Goal: Transaction & Acquisition: Purchase product/service

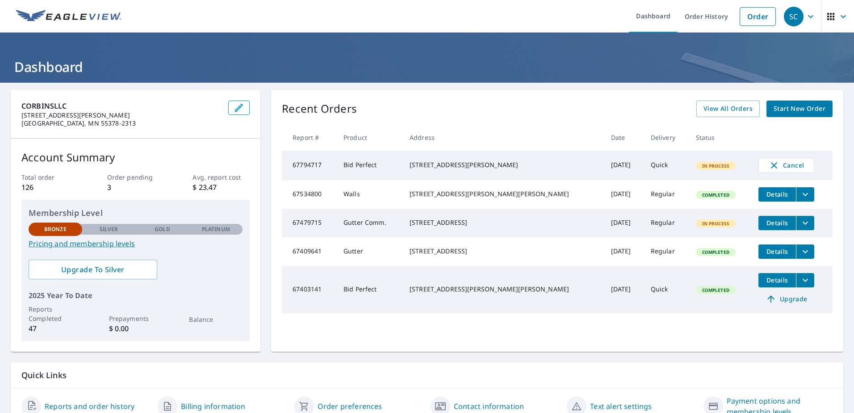
click at [795, 111] on span "Start New Order" at bounding box center [800, 108] width 52 height 11
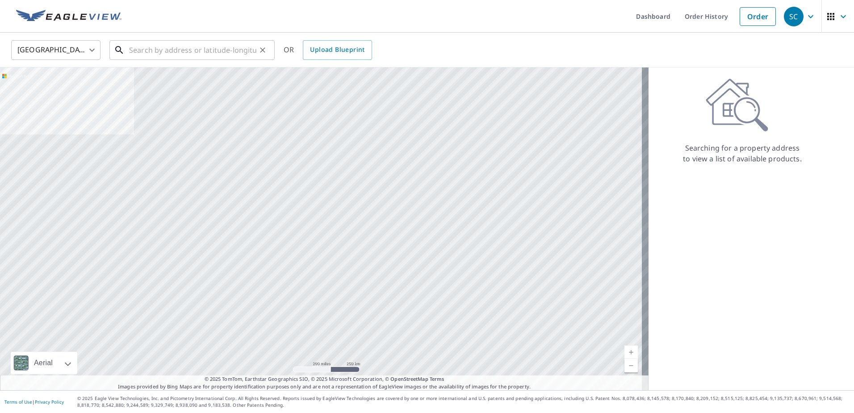
click at [179, 52] on input "text" at bounding box center [192, 50] width 127 height 25
paste input "[STREET_ADDRESS]"
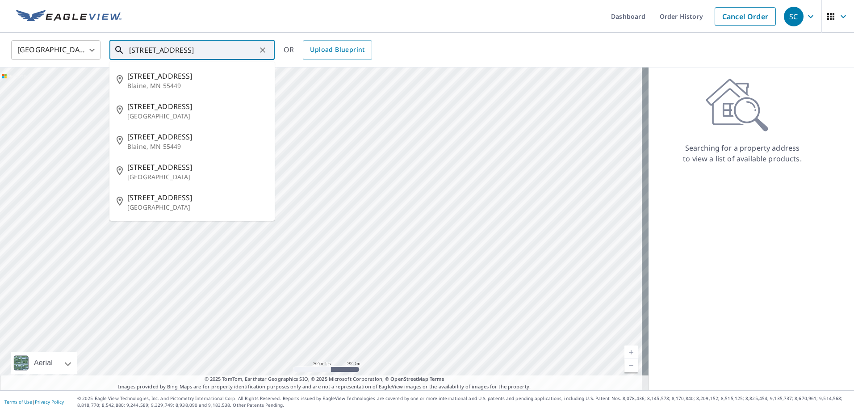
type input "[STREET_ADDRESS]"
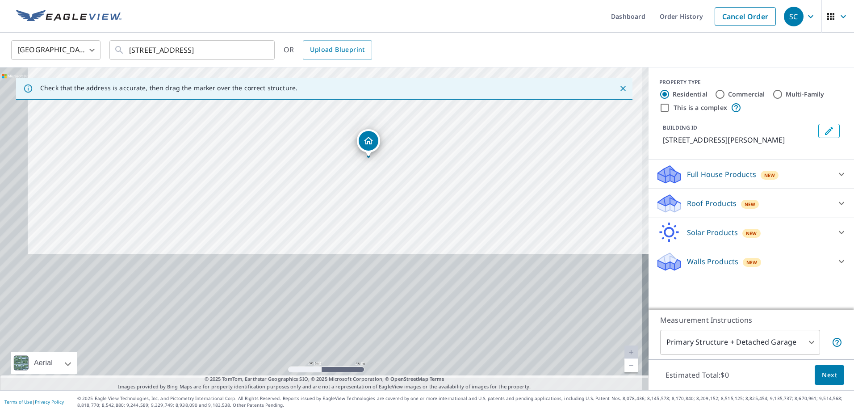
click at [400, 152] on div "[STREET_ADDRESS]" at bounding box center [324, 228] width 649 height 323
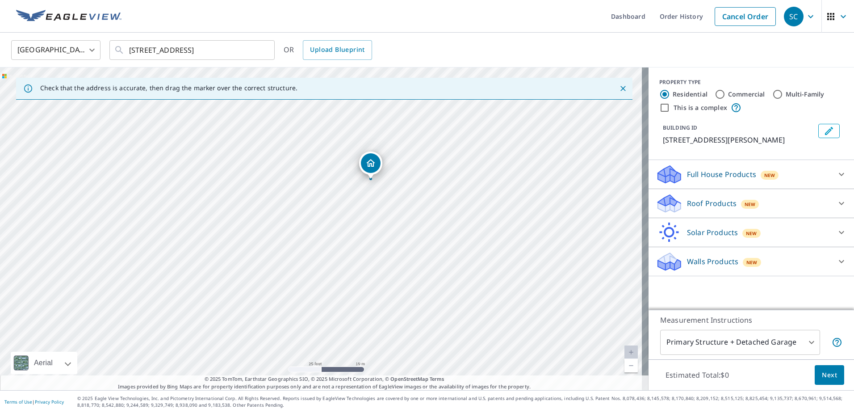
click at [290, 193] on div "[STREET_ADDRESS]" at bounding box center [324, 228] width 649 height 323
click at [235, 215] on div "[STREET_ADDRESS]" at bounding box center [324, 228] width 649 height 323
drag, startPoint x: 400, startPoint y: 222, endPoint x: 332, endPoint y: 206, distance: 69.6
click at [332, 206] on div "[STREET_ADDRESS]" at bounding box center [324, 228] width 649 height 323
click at [279, 216] on div "[STREET_ADDRESS]" at bounding box center [324, 228] width 649 height 323
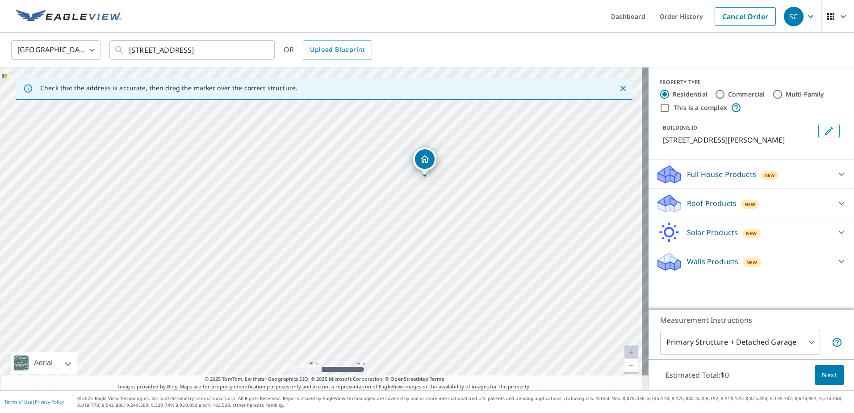
click at [721, 204] on p "Roof Products" at bounding box center [712, 203] width 50 height 11
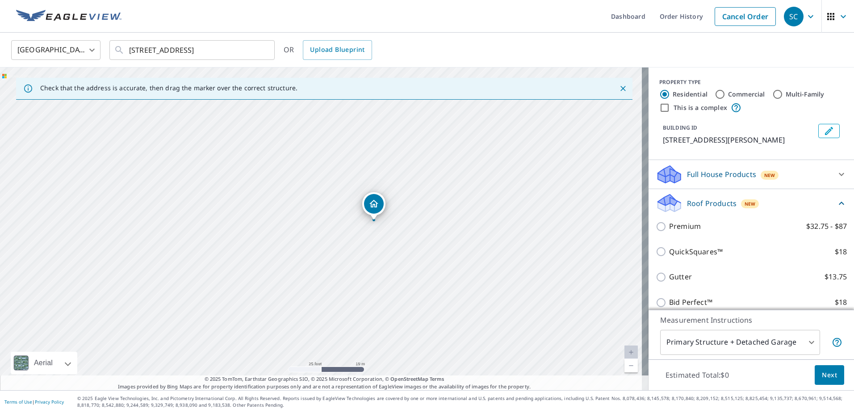
drag, startPoint x: 400, startPoint y: 213, endPoint x: 349, endPoint y: 257, distance: 67.8
click at [349, 257] on div "[STREET_ADDRESS]" at bounding box center [324, 228] width 649 height 323
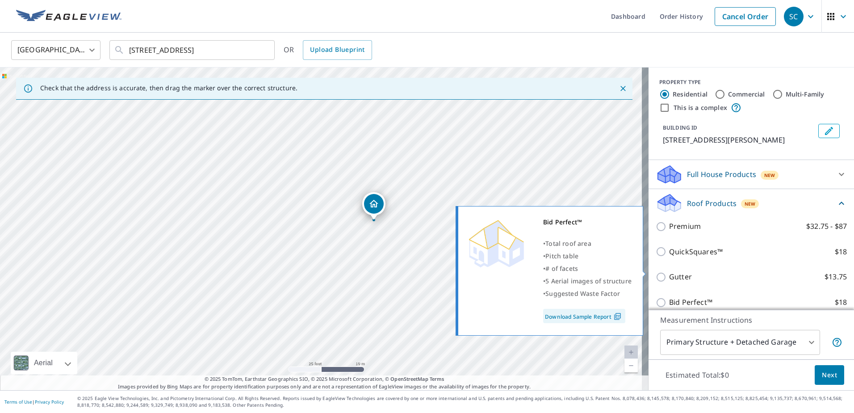
scroll to position [45, 0]
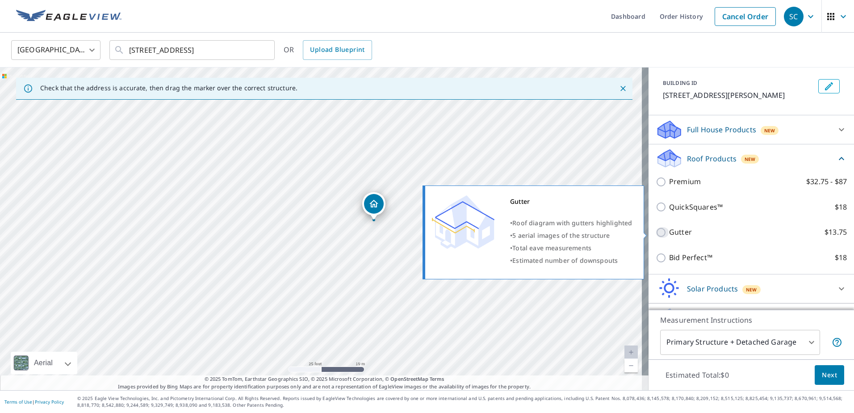
click at [659, 230] on input "Gutter $13.75" at bounding box center [662, 232] width 13 height 11
checkbox input "true"
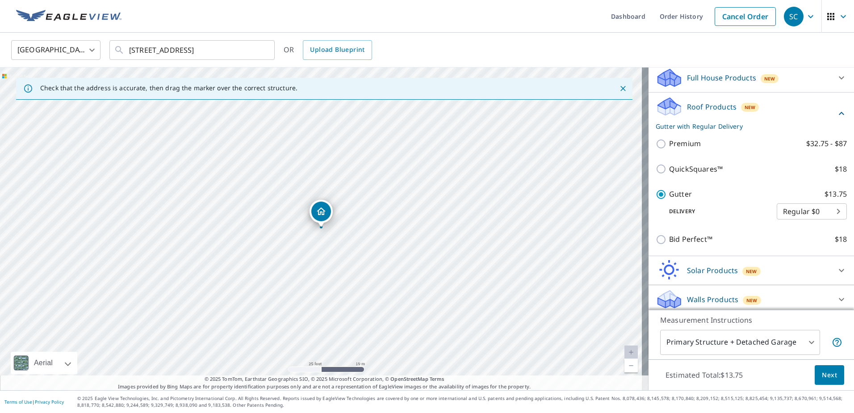
scroll to position [101, 0]
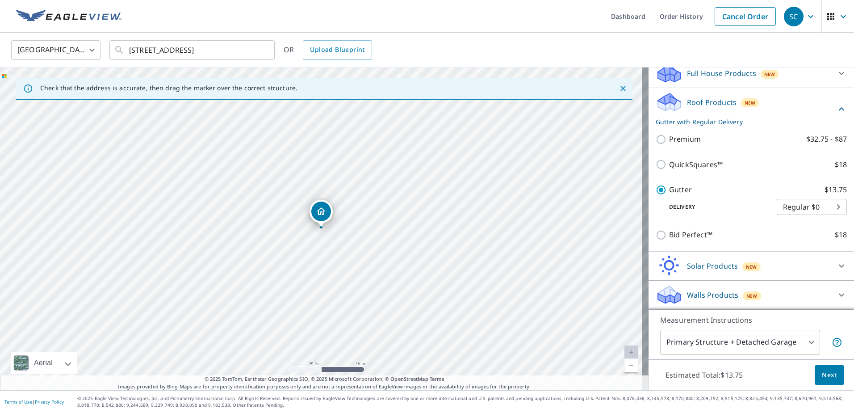
click at [826, 374] on span "Next" at bounding box center [829, 375] width 15 height 11
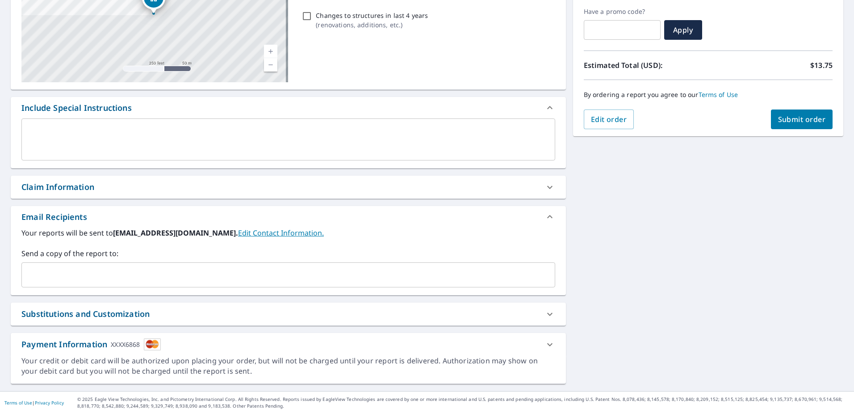
scroll to position [150, 0]
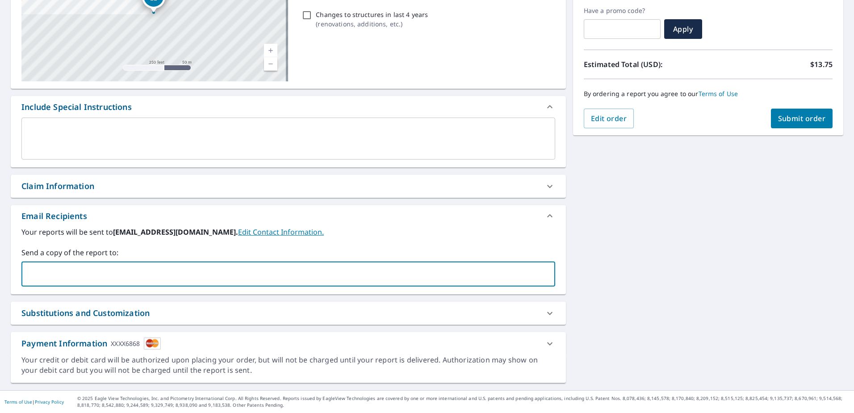
click at [71, 275] on input "text" at bounding box center [281, 273] width 513 height 17
paste input "[PERSON_NAME][EMAIL_ADDRESS][DOMAIN_NAME]"
type input "[PERSON_NAME][EMAIL_ADDRESS][DOMAIN_NAME]"
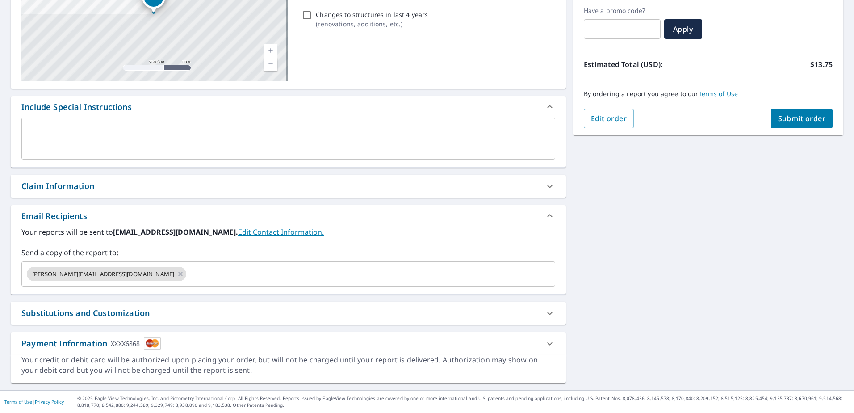
click at [597, 208] on div "[STREET_ADDRESS] Aerial Road A standard road map Aerial A detailed look from ab…" at bounding box center [427, 161] width 854 height 457
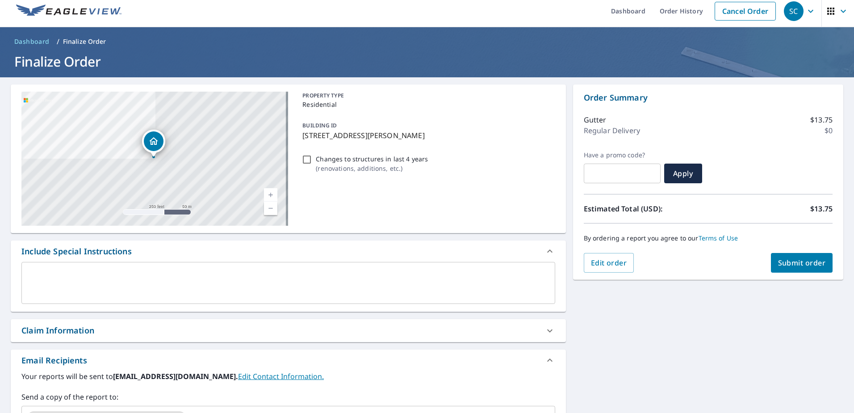
scroll to position [0, 0]
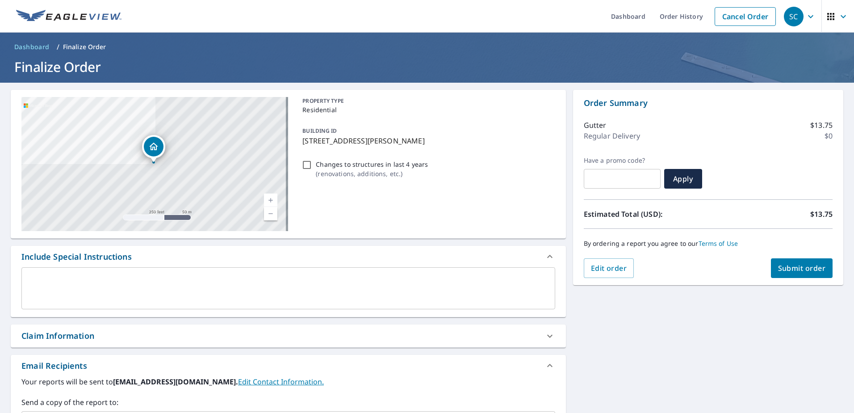
click at [791, 270] on span "Submit order" at bounding box center [802, 268] width 48 height 10
